Goal: Task Accomplishment & Management: Use online tool/utility

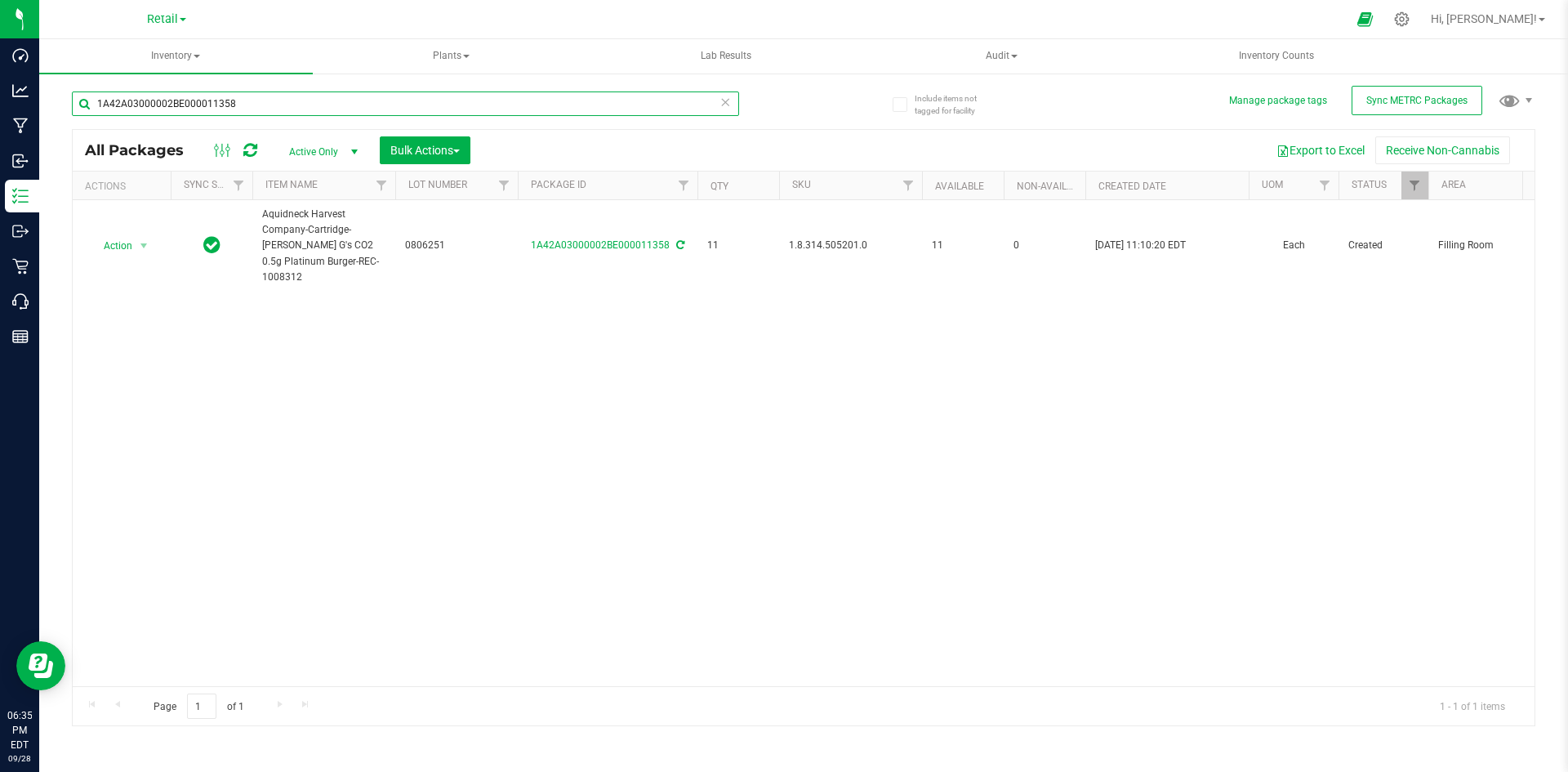
click at [191, 93] on input "1A42A03000002BE000011358" at bounding box center [406, 103] width 667 height 24
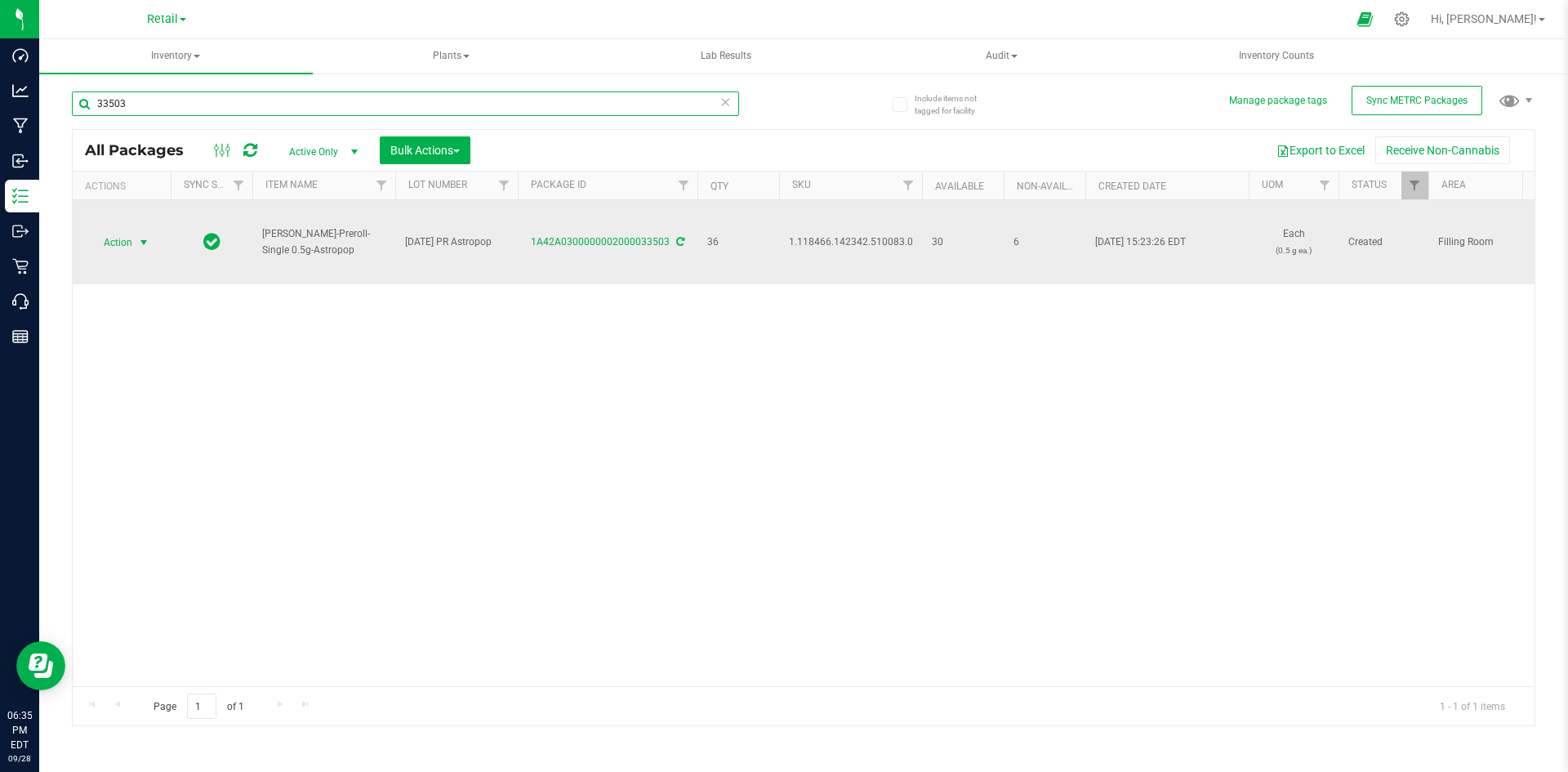
type input "33503"
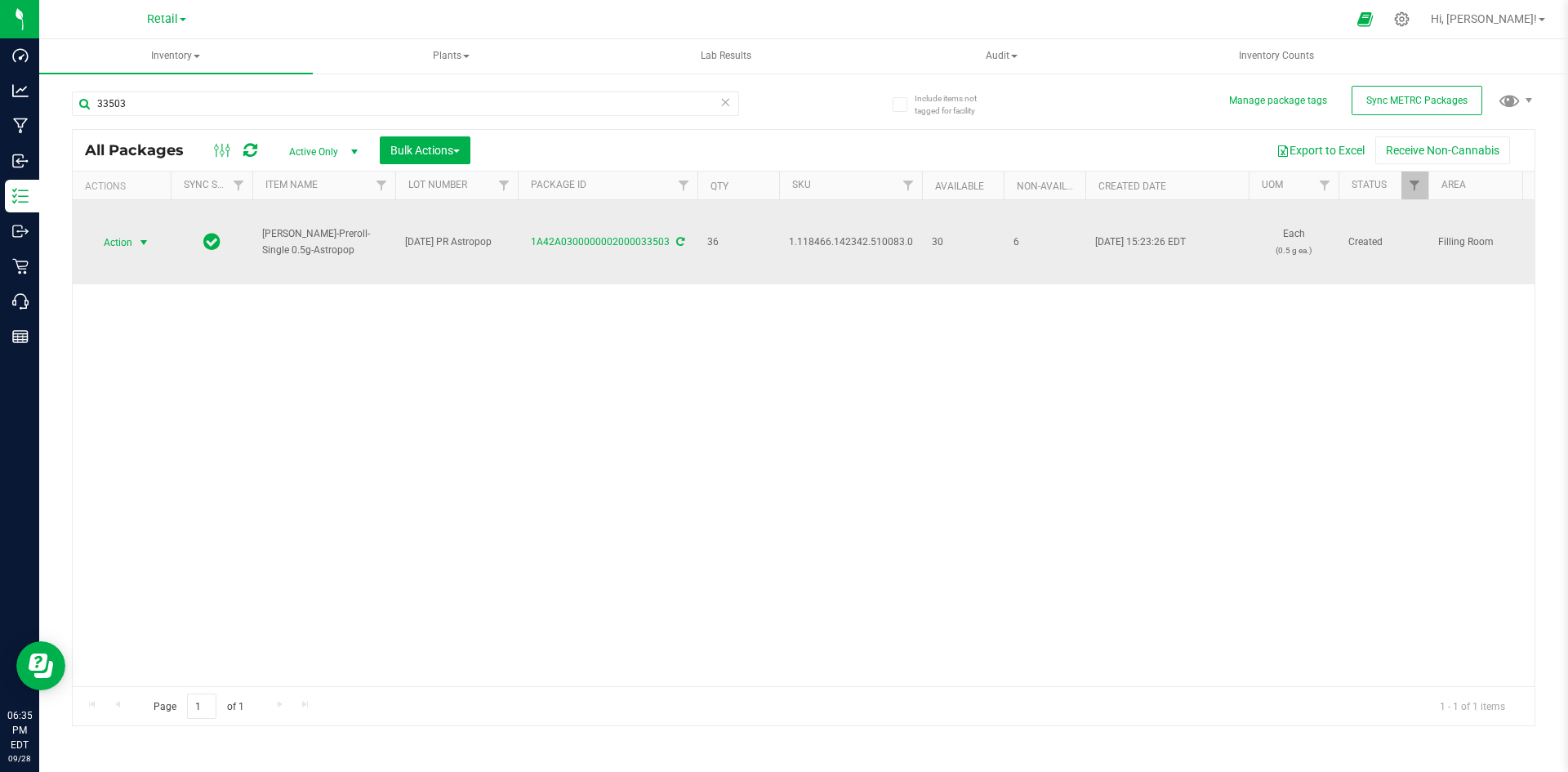
click at [144, 242] on span "select" at bounding box center [144, 242] width 13 height 13
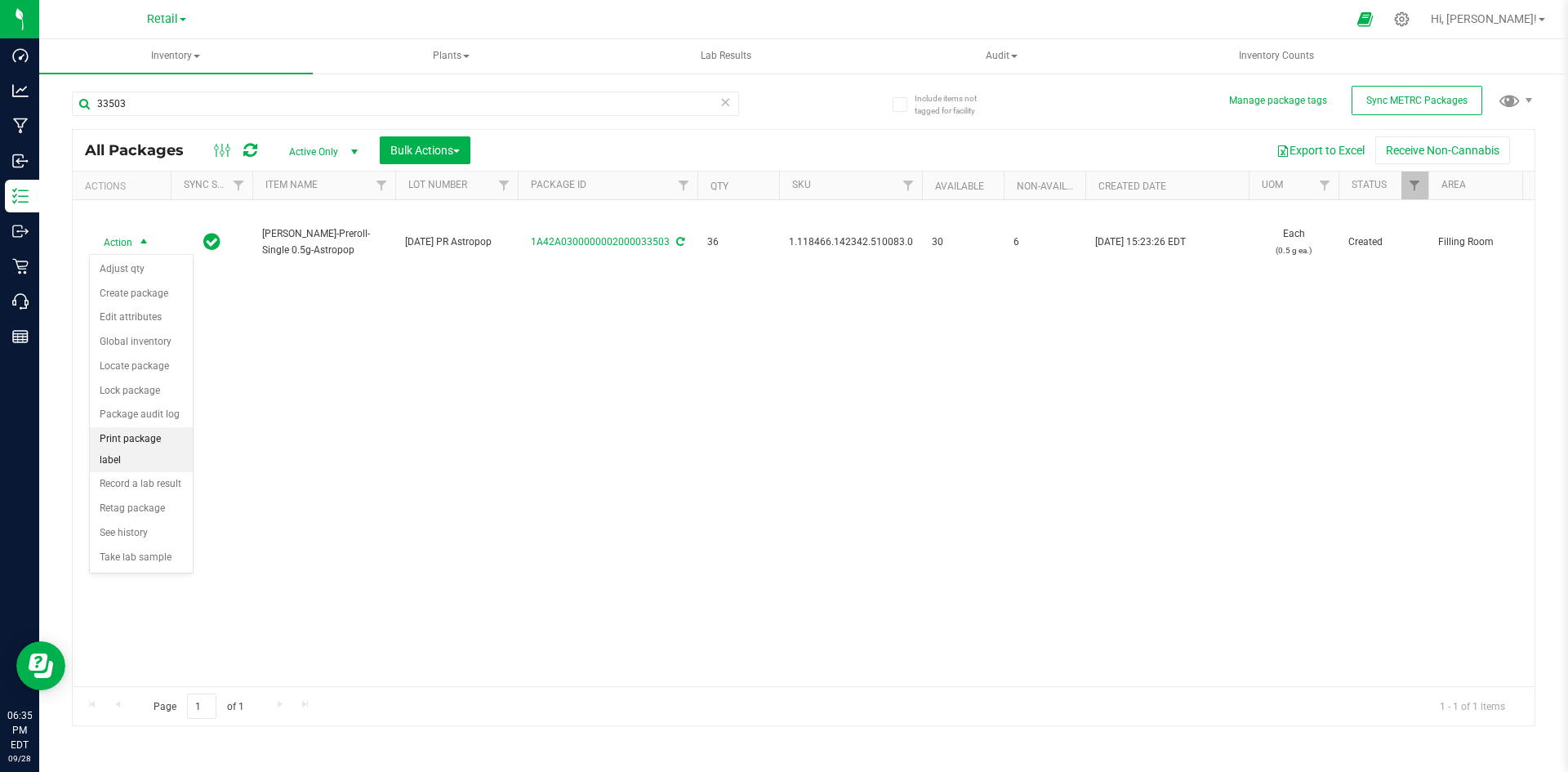
click at [160, 443] on li "Print package label" at bounding box center [141, 449] width 103 height 45
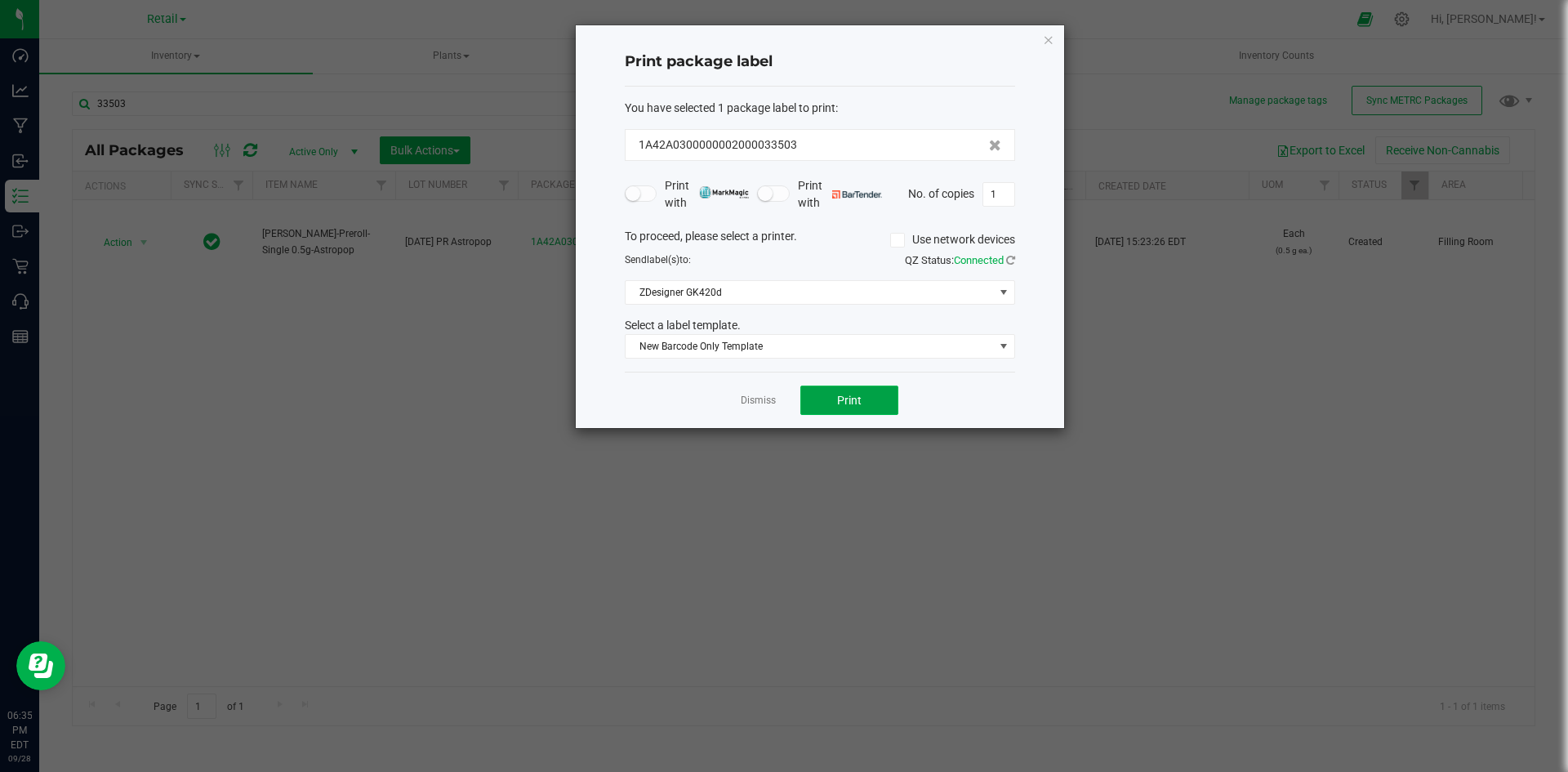
click at [803, 397] on button "Print" at bounding box center [850, 399] width 98 height 29
click at [775, 404] on link "Dismiss" at bounding box center [758, 401] width 35 height 14
